Goal: Find specific page/section: Find specific page/section

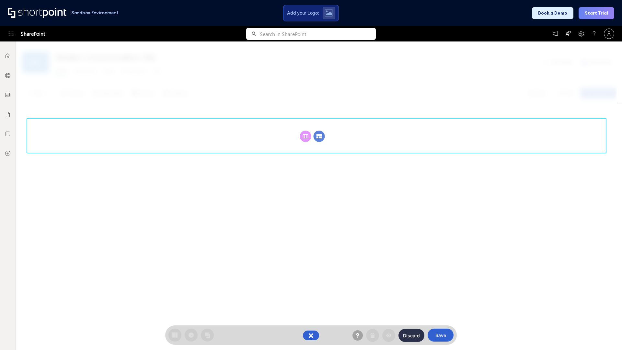
click at [319, 136] on circle at bounding box center [319, 136] width 11 height 11
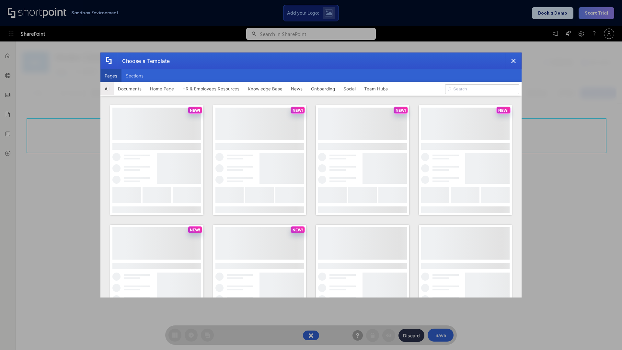
click at [111, 76] on button "Pages" at bounding box center [110, 75] width 21 height 13
type input "Intranet Layout 4"
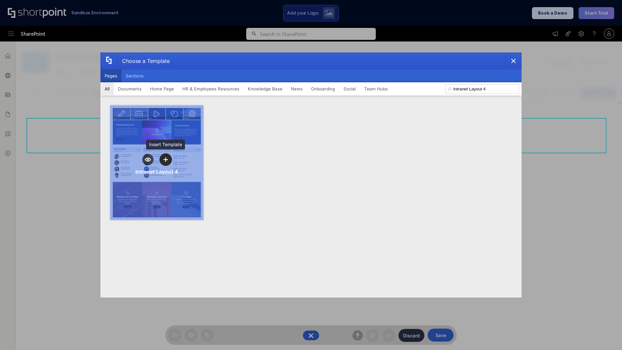
click at [166, 159] on icon "template selector" at bounding box center [165, 159] width 5 height 5
